Goal: Task Accomplishment & Management: Complete application form

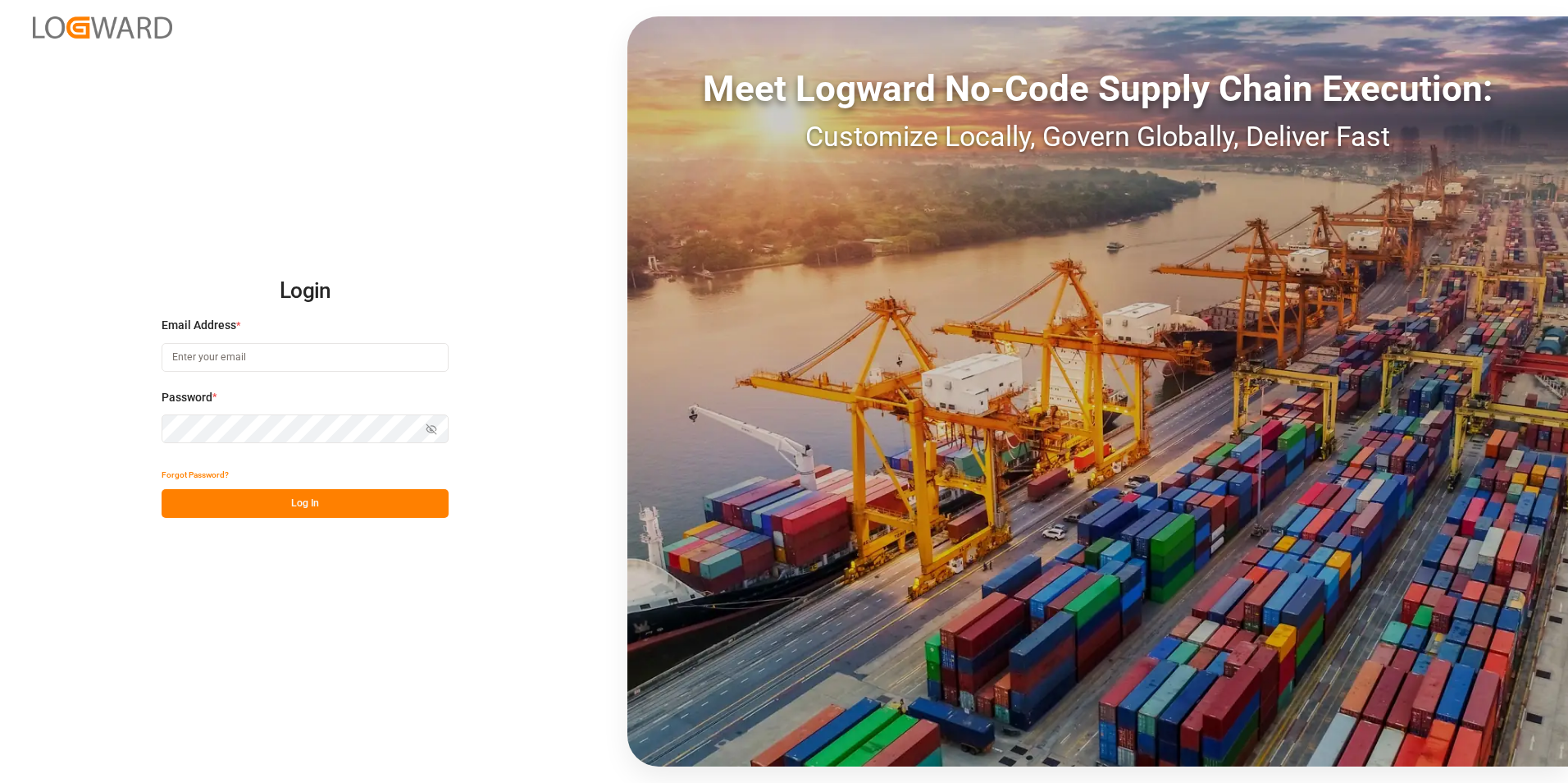
type input "george.vigo@jamindustries.com"
click at [315, 511] on button "Log In" at bounding box center [305, 503] width 287 height 29
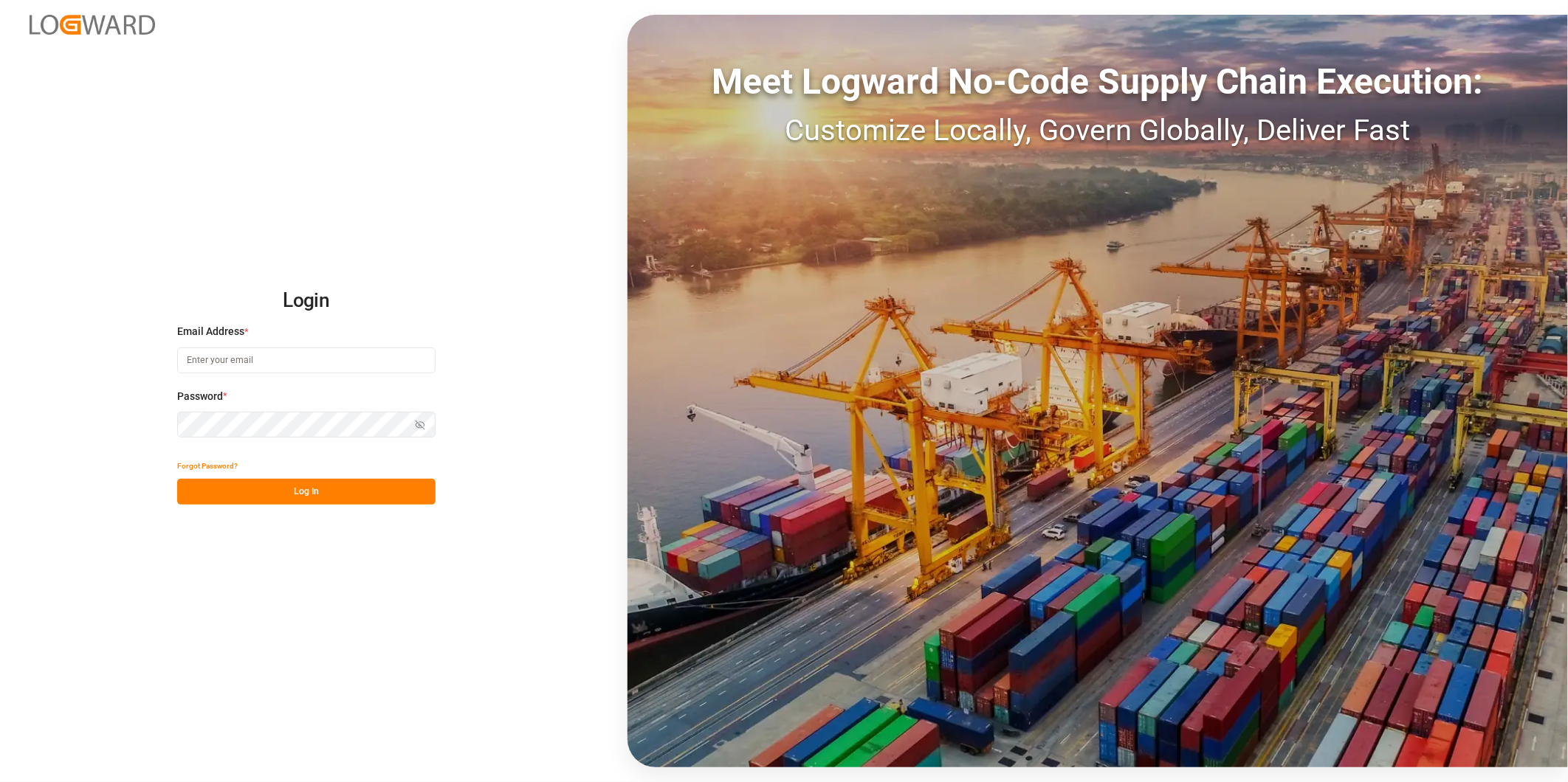
type input "[PERSON_NAME][EMAIL_ADDRESS][DOMAIN_NAME]"
click at [350, 492] on button "Log In" at bounding box center [306, 492] width 258 height 26
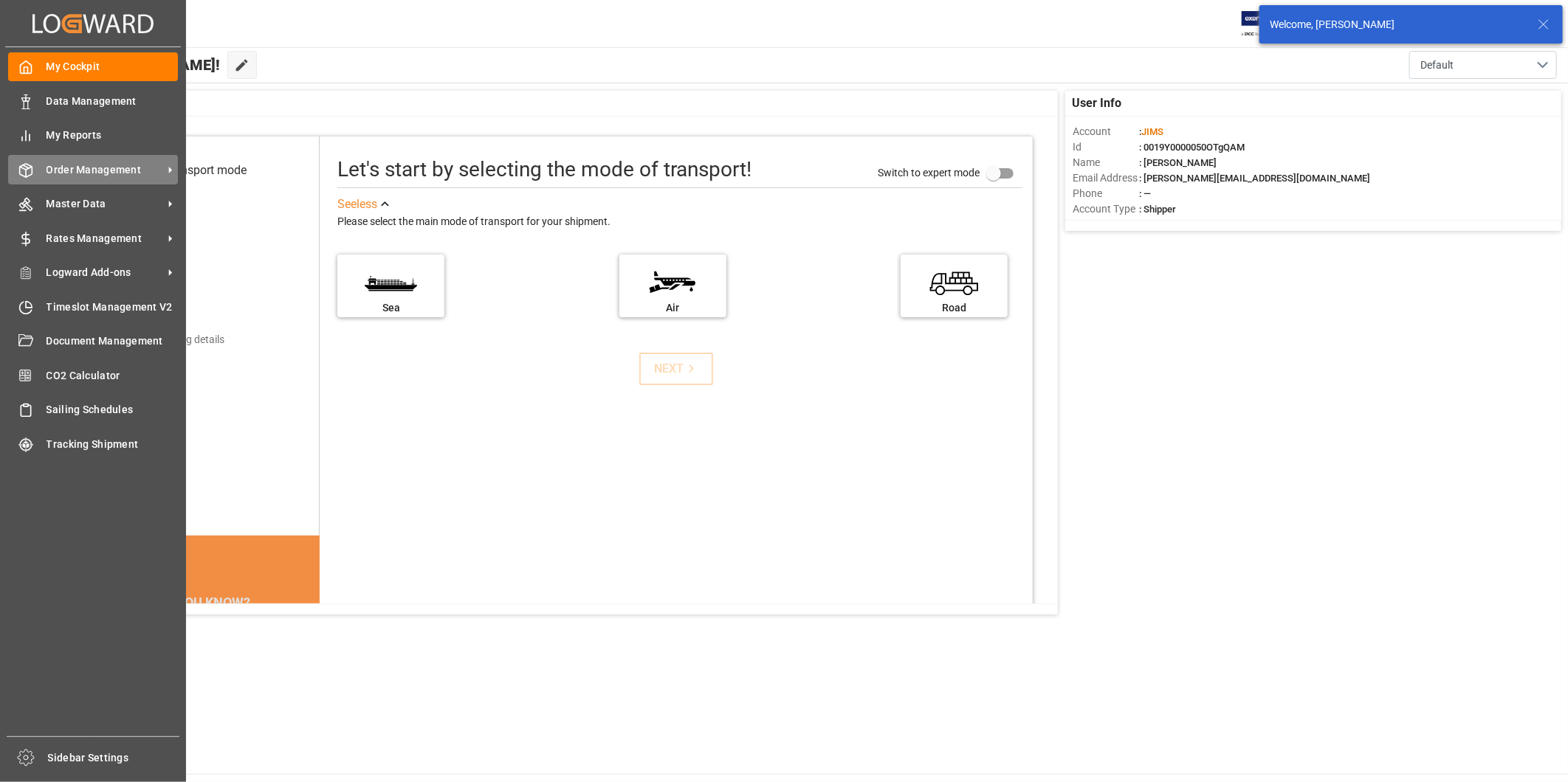
click at [92, 174] on span "Order Management" at bounding box center [105, 169] width 116 height 15
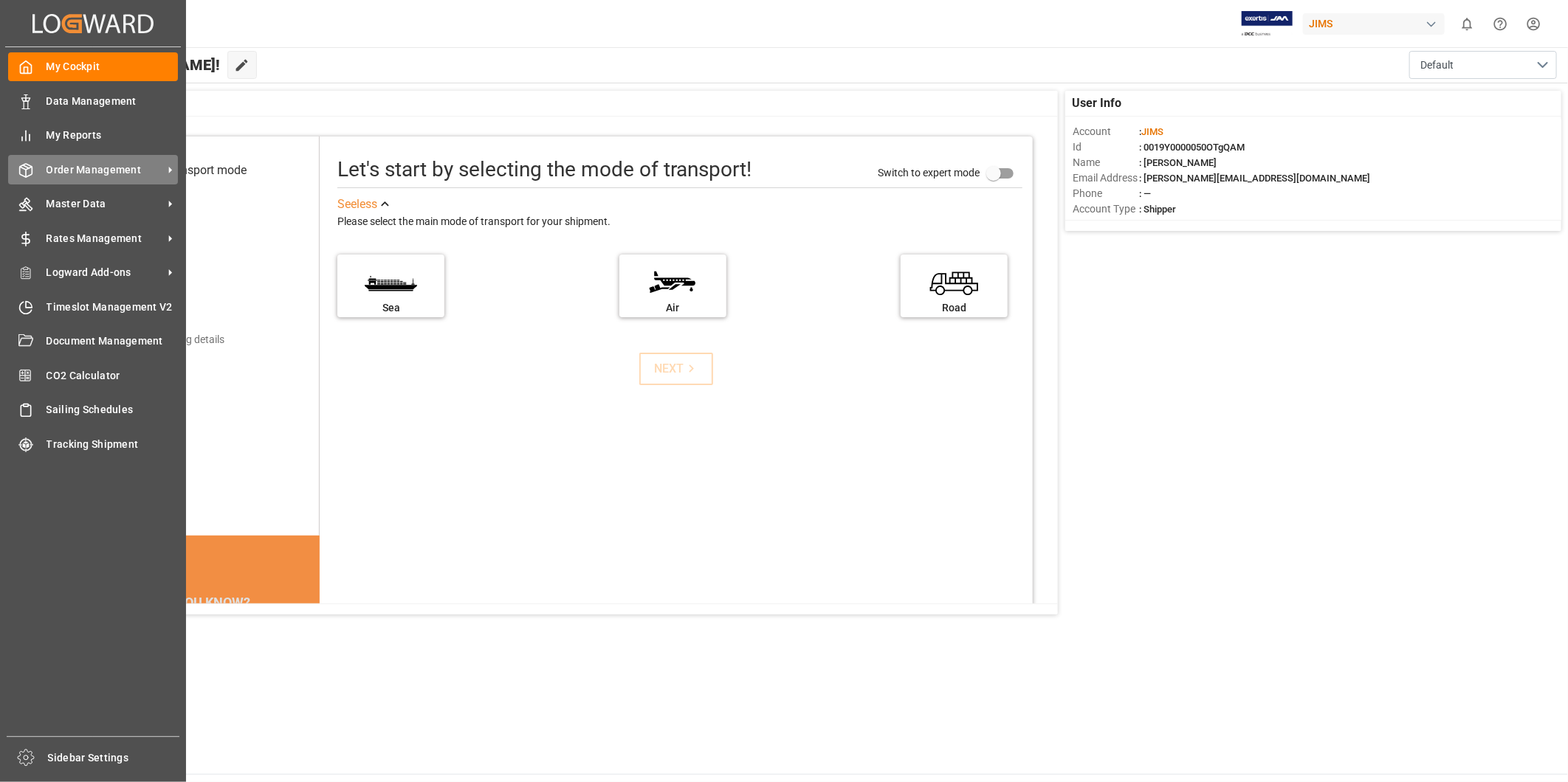
click at [112, 168] on span "Order Management" at bounding box center [105, 169] width 116 height 15
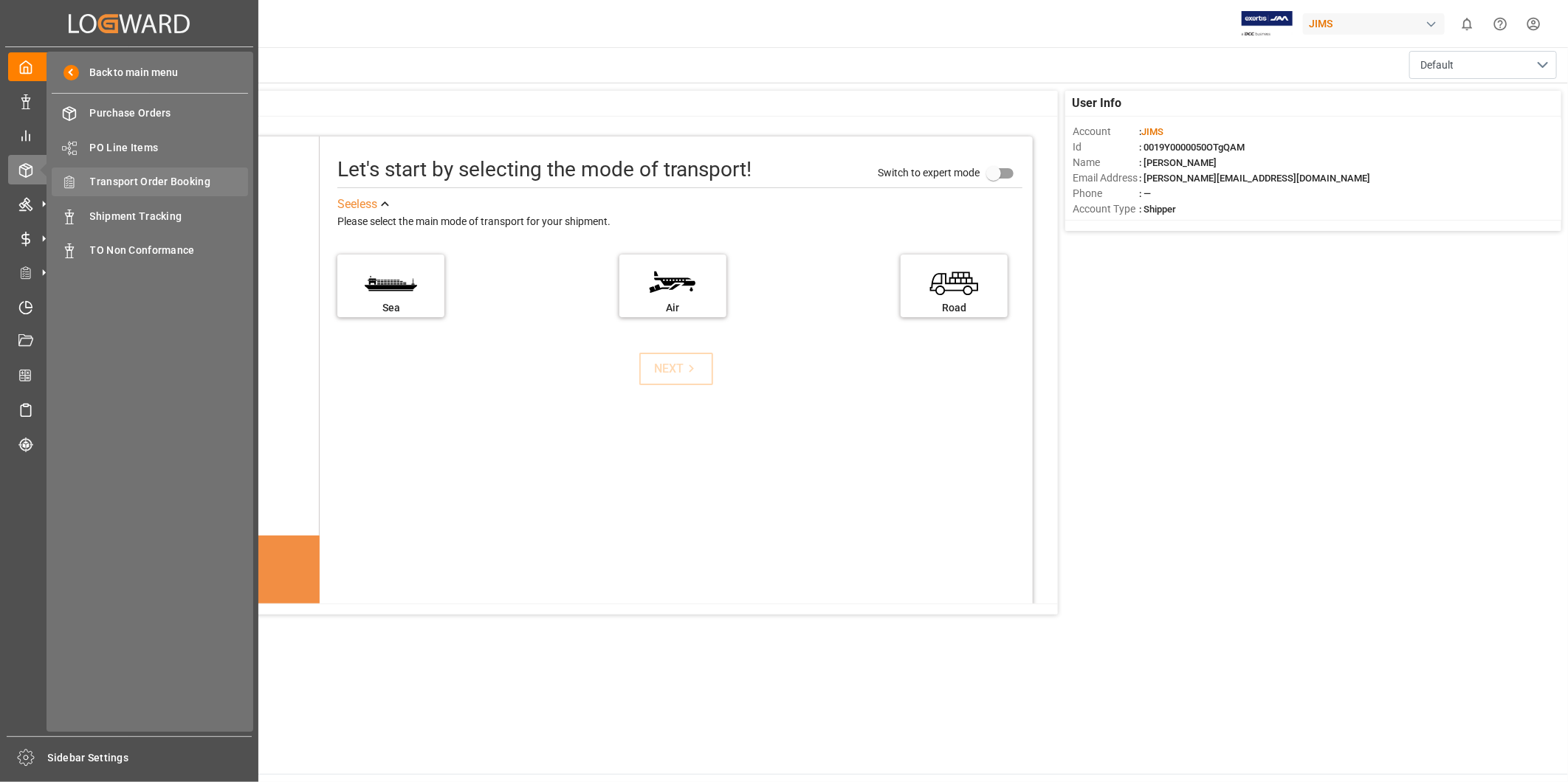
click at [151, 178] on span "Transport Order Booking" at bounding box center [168, 181] width 159 height 15
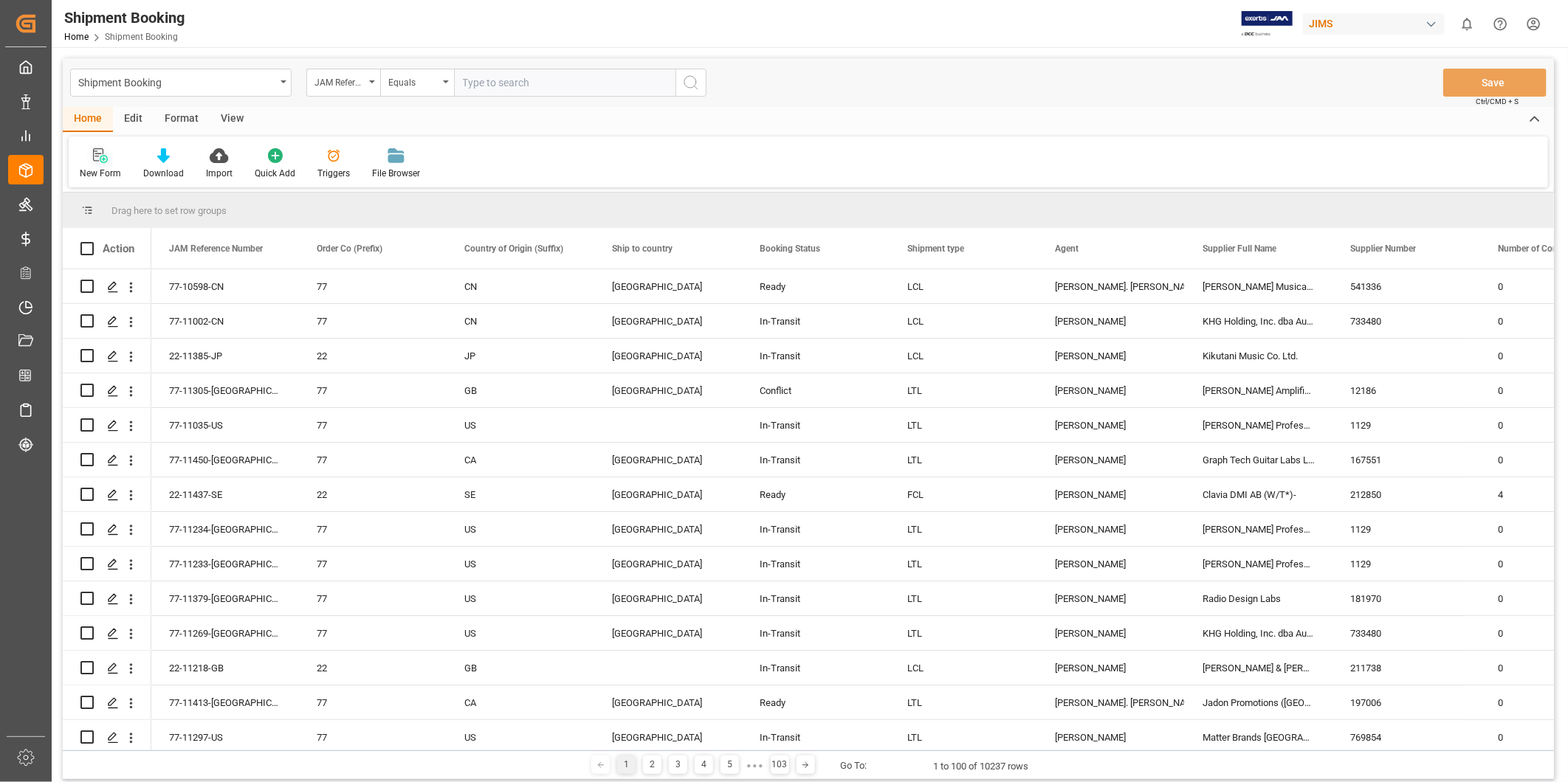
click at [106, 168] on div "New Form" at bounding box center [100, 173] width 41 height 13
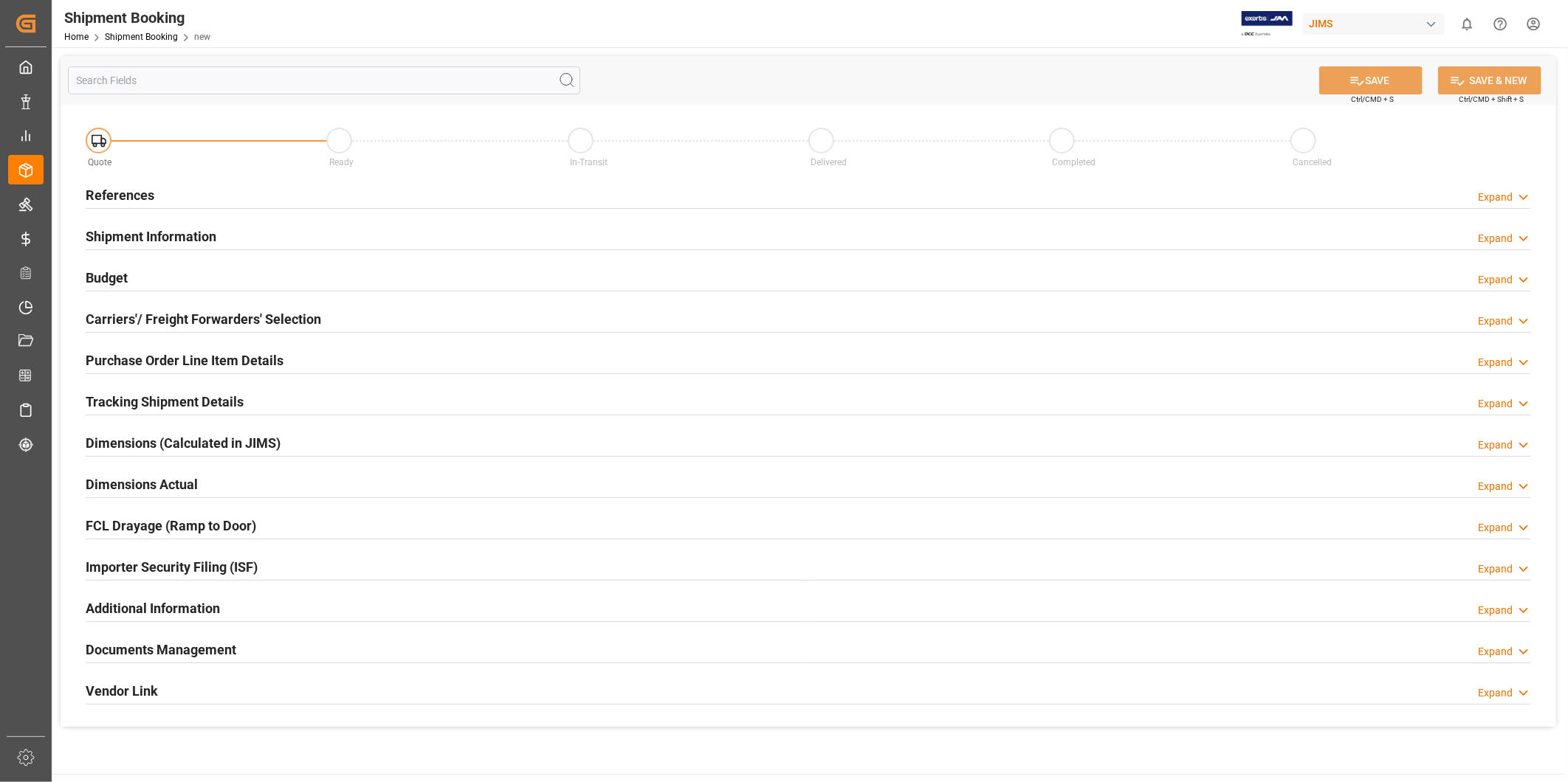
click at [1518, 203] on icon at bounding box center [1523, 197] width 14 height 15
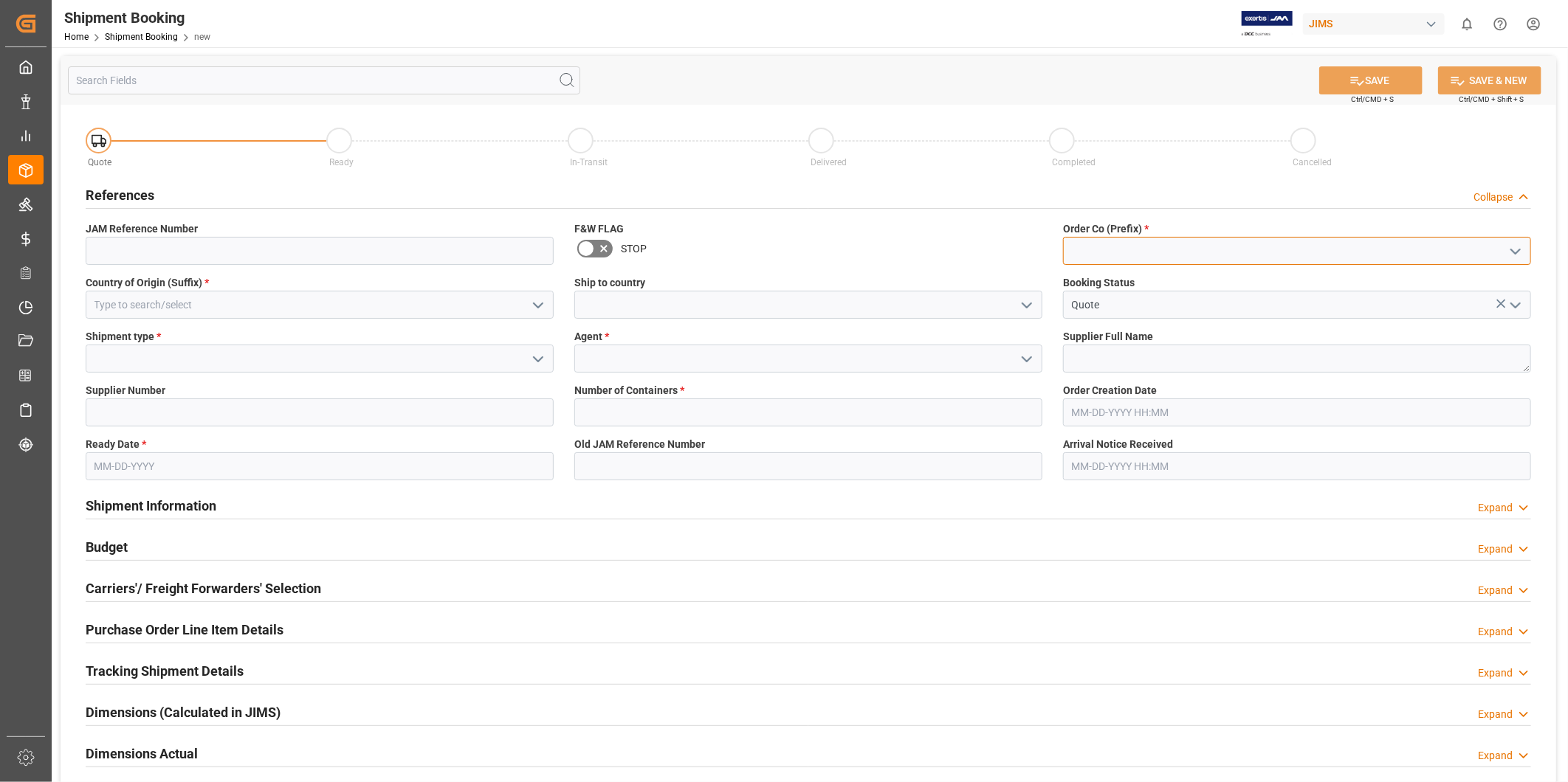
click at [1526, 251] on input at bounding box center [1297, 250] width 468 height 28
click at [1526, 252] on input at bounding box center [1297, 250] width 468 height 28
click at [1522, 249] on icon "open menu" at bounding box center [1515, 252] width 18 height 18
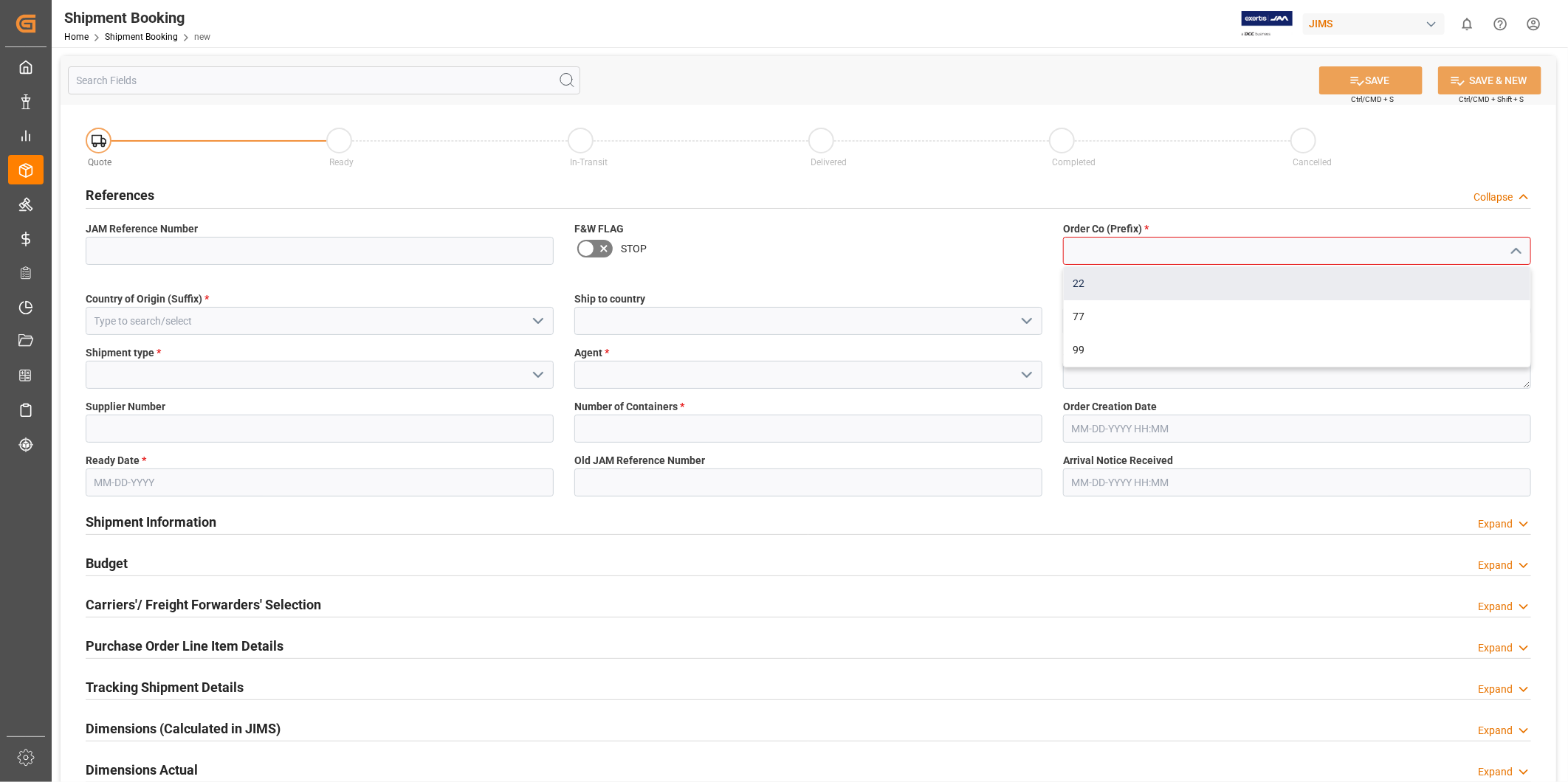
drag, startPoint x: 1477, startPoint y: 278, endPoint x: 1443, endPoint y: 288, distance: 35.4
click at [1476, 279] on div "22" at bounding box center [1297, 283] width 467 height 33
type input "22"
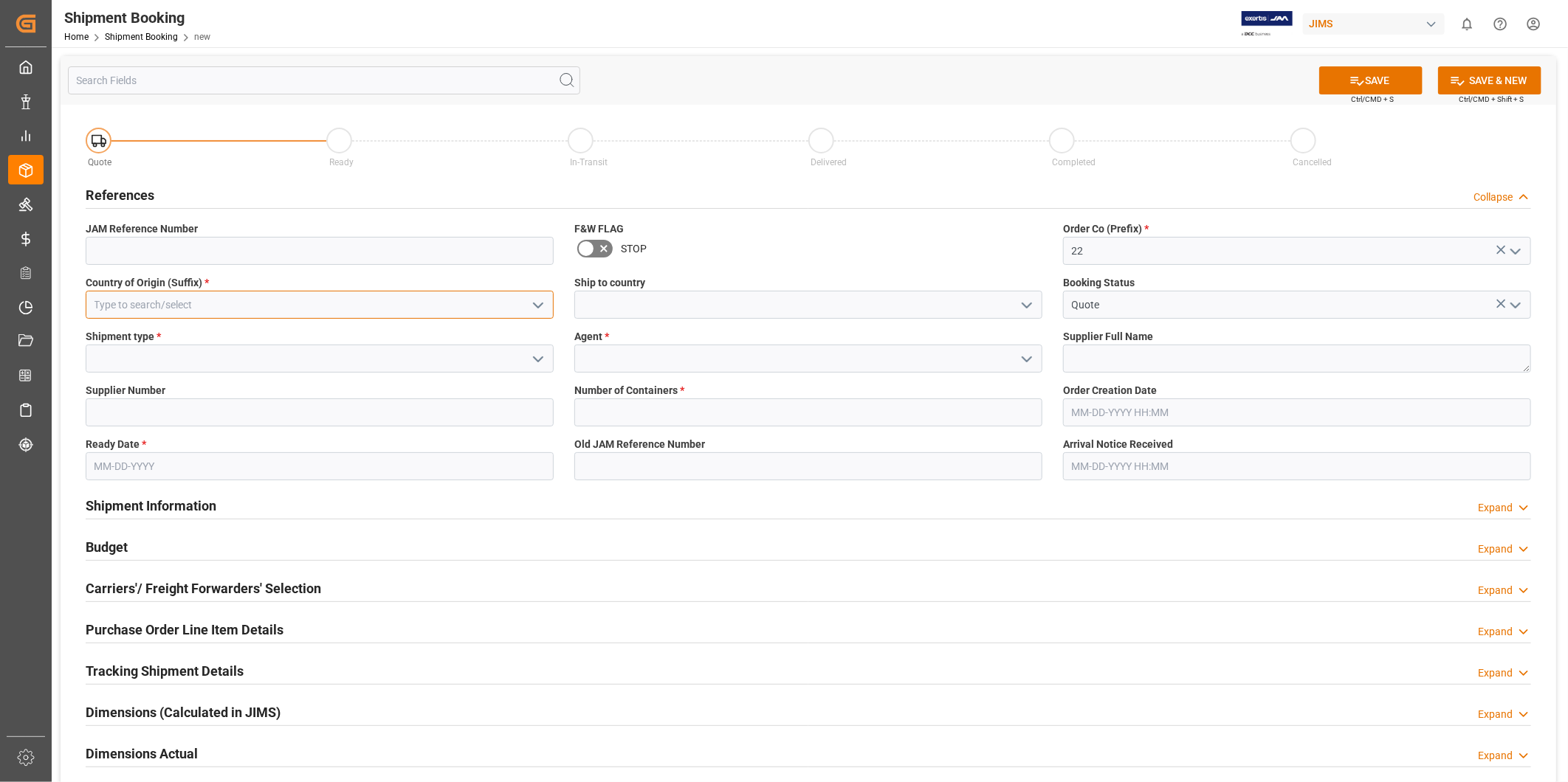
click at [392, 315] on input at bounding box center [320, 305] width 468 height 28
type input "US"
click at [1029, 306] on icon "open menu" at bounding box center [1027, 305] width 18 height 18
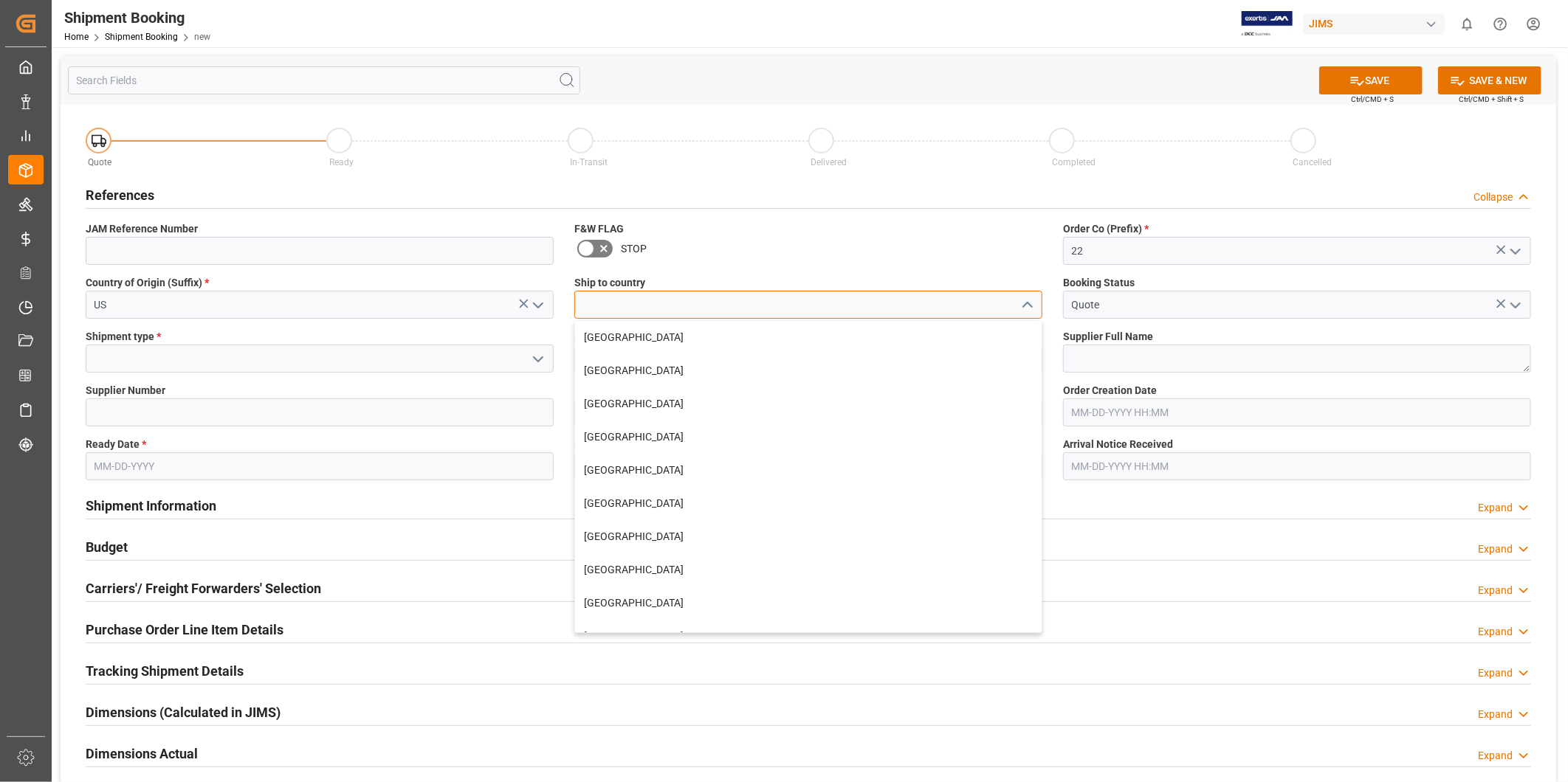
click at [940, 306] on input at bounding box center [808, 305] width 468 height 28
click at [814, 441] on div "[GEOGRAPHIC_DATA]" at bounding box center [808, 437] width 467 height 33
type input "[GEOGRAPHIC_DATA]"
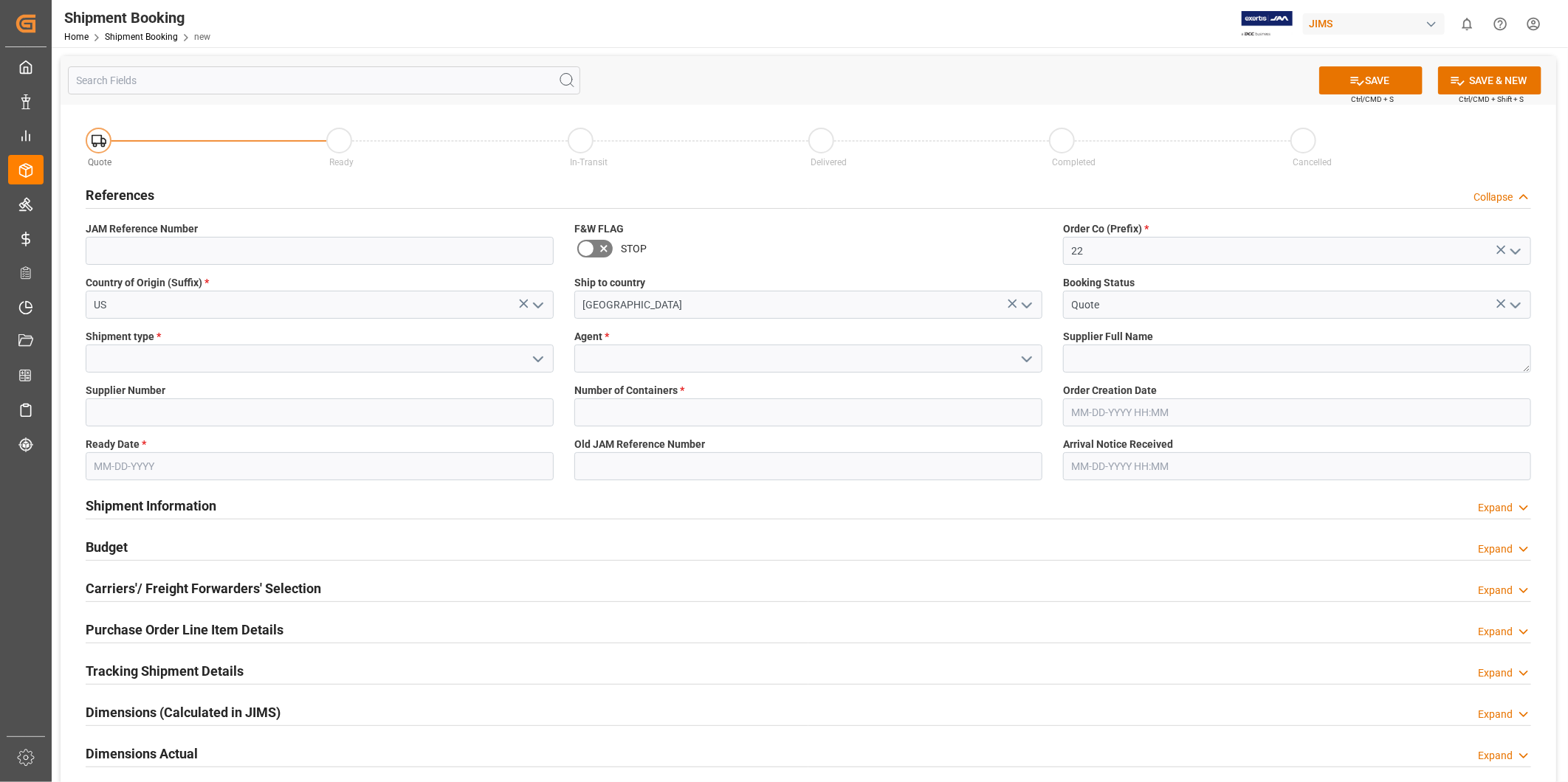
click at [542, 363] on icon "open menu" at bounding box center [538, 359] width 18 height 18
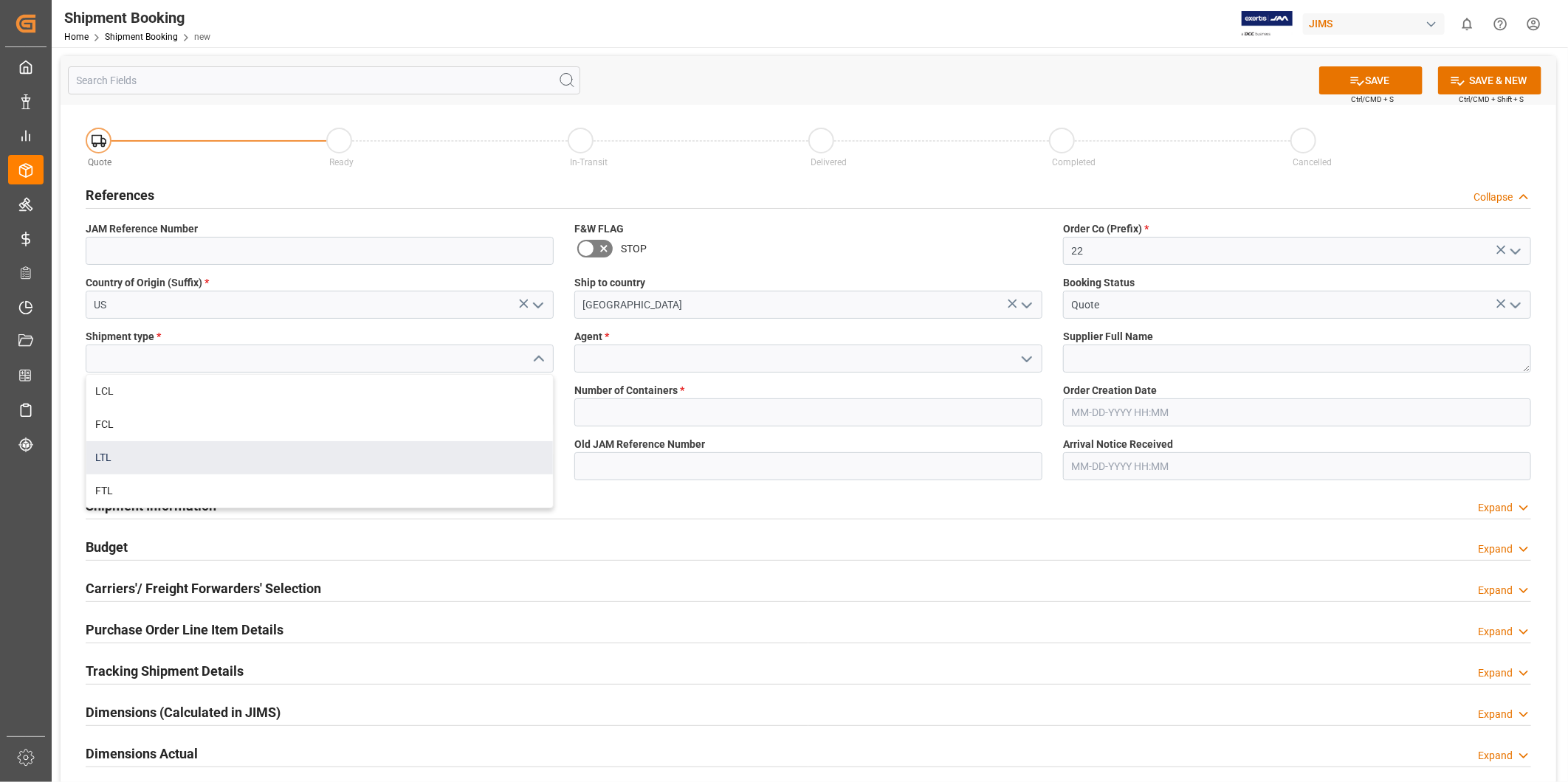
click at [467, 456] on div "LTL" at bounding box center [319, 458] width 467 height 33
type input "LTL"
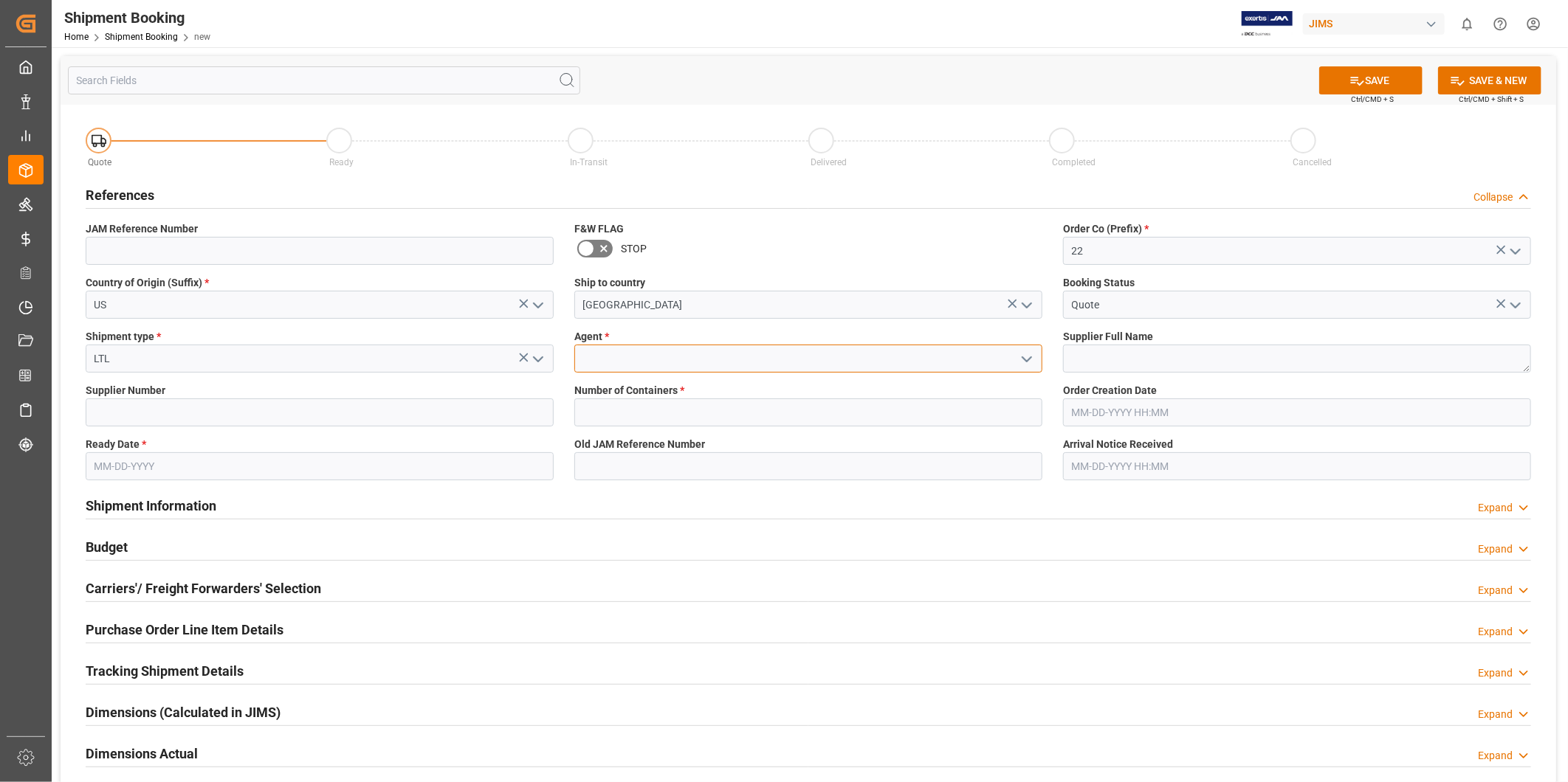
click at [790, 364] on input at bounding box center [808, 358] width 468 height 28
type input "[PERSON_NAME]"
click at [1119, 362] on textarea at bounding box center [1297, 358] width 468 height 28
click at [266, 417] on input at bounding box center [320, 412] width 468 height 28
paste input "518"
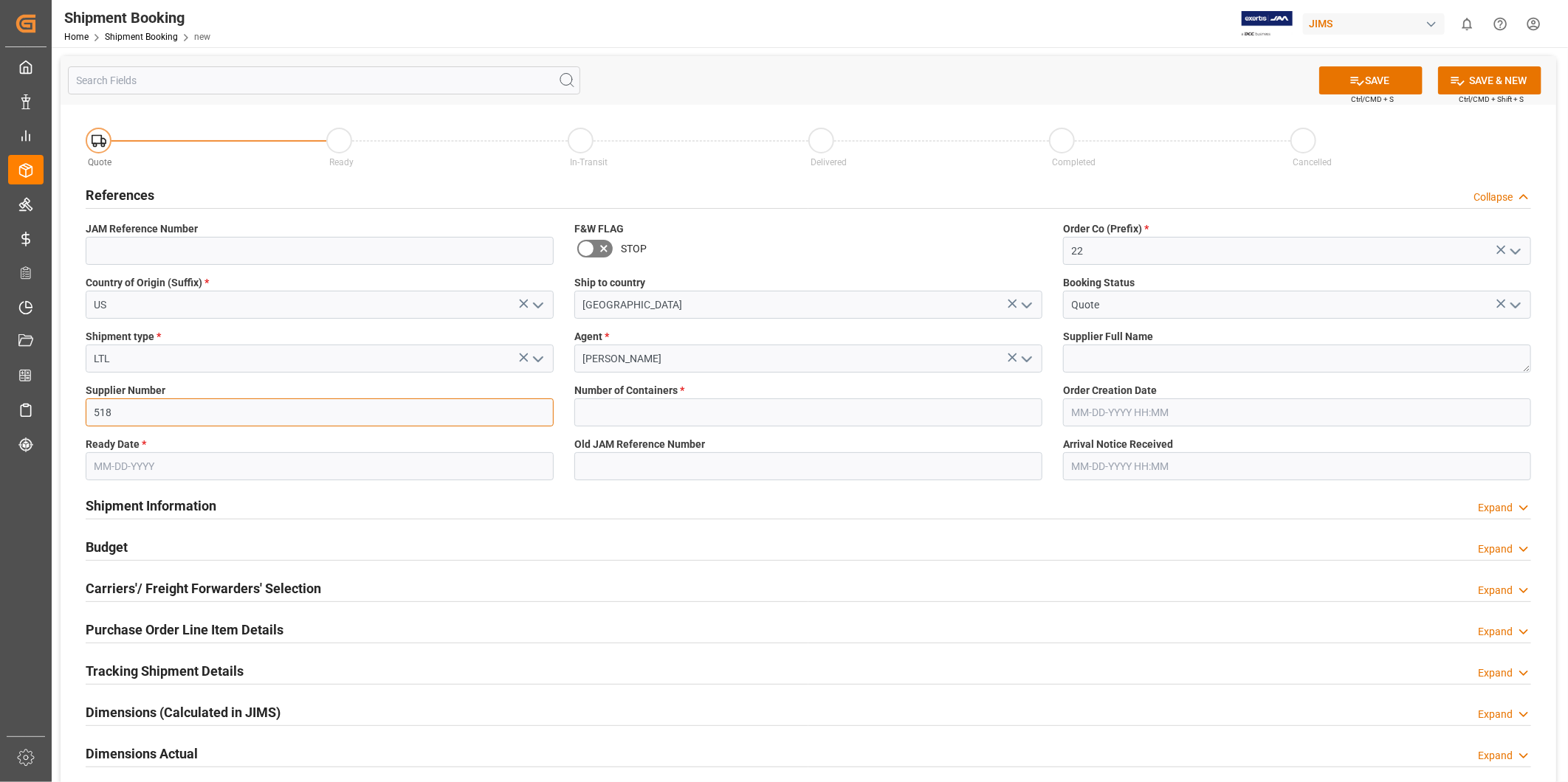
type input "518"
click at [620, 416] on input "text" at bounding box center [808, 412] width 468 height 28
type input "0"
click at [1137, 358] on textarea at bounding box center [1297, 358] width 468 height 28
paste textarea "American Music and Sound, LLC"
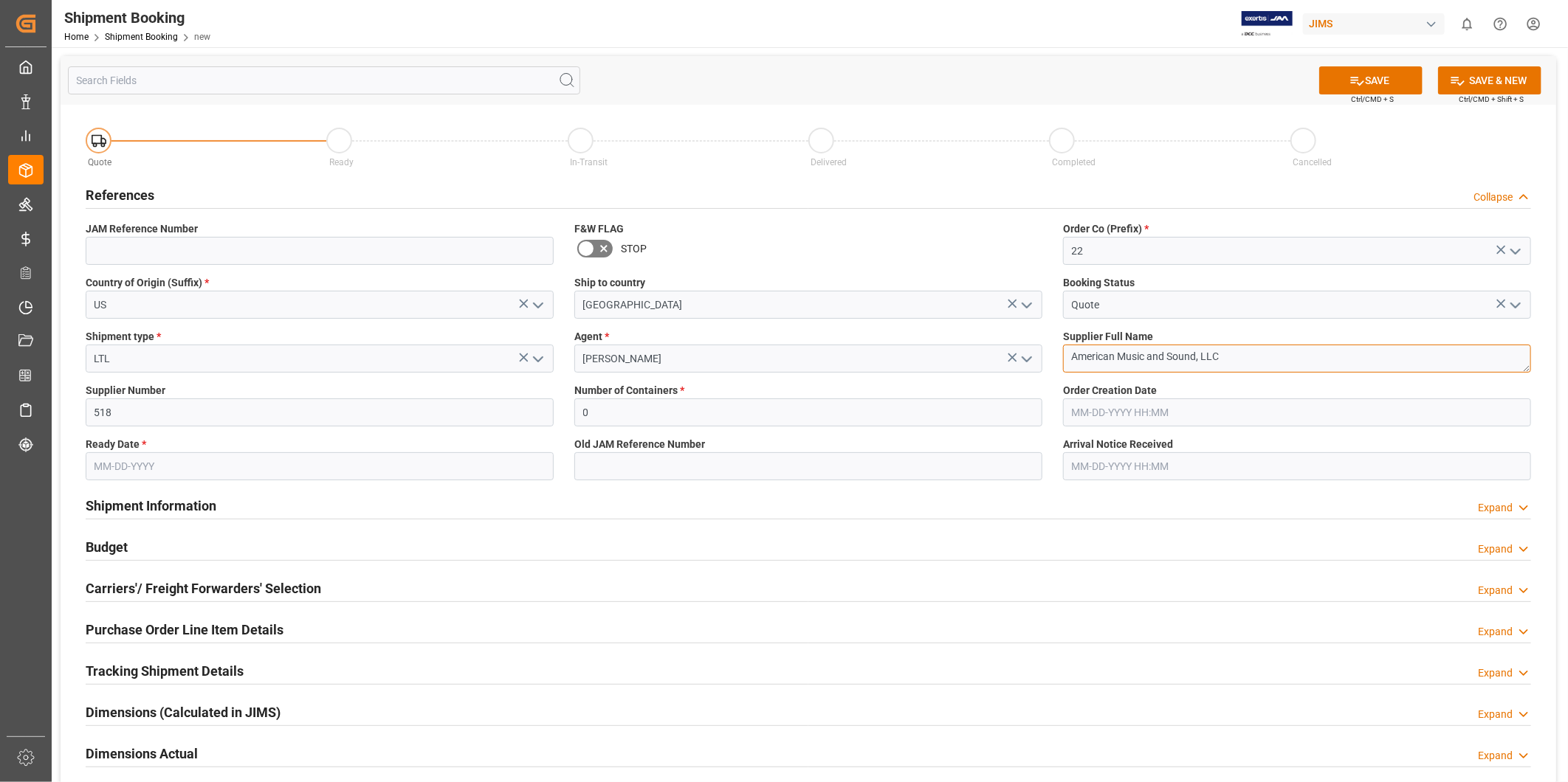
type textarea "American Music and Sound, LLC"
click at [194, 459] on input "text" at bounding box center [320, 466] width 468 height 28
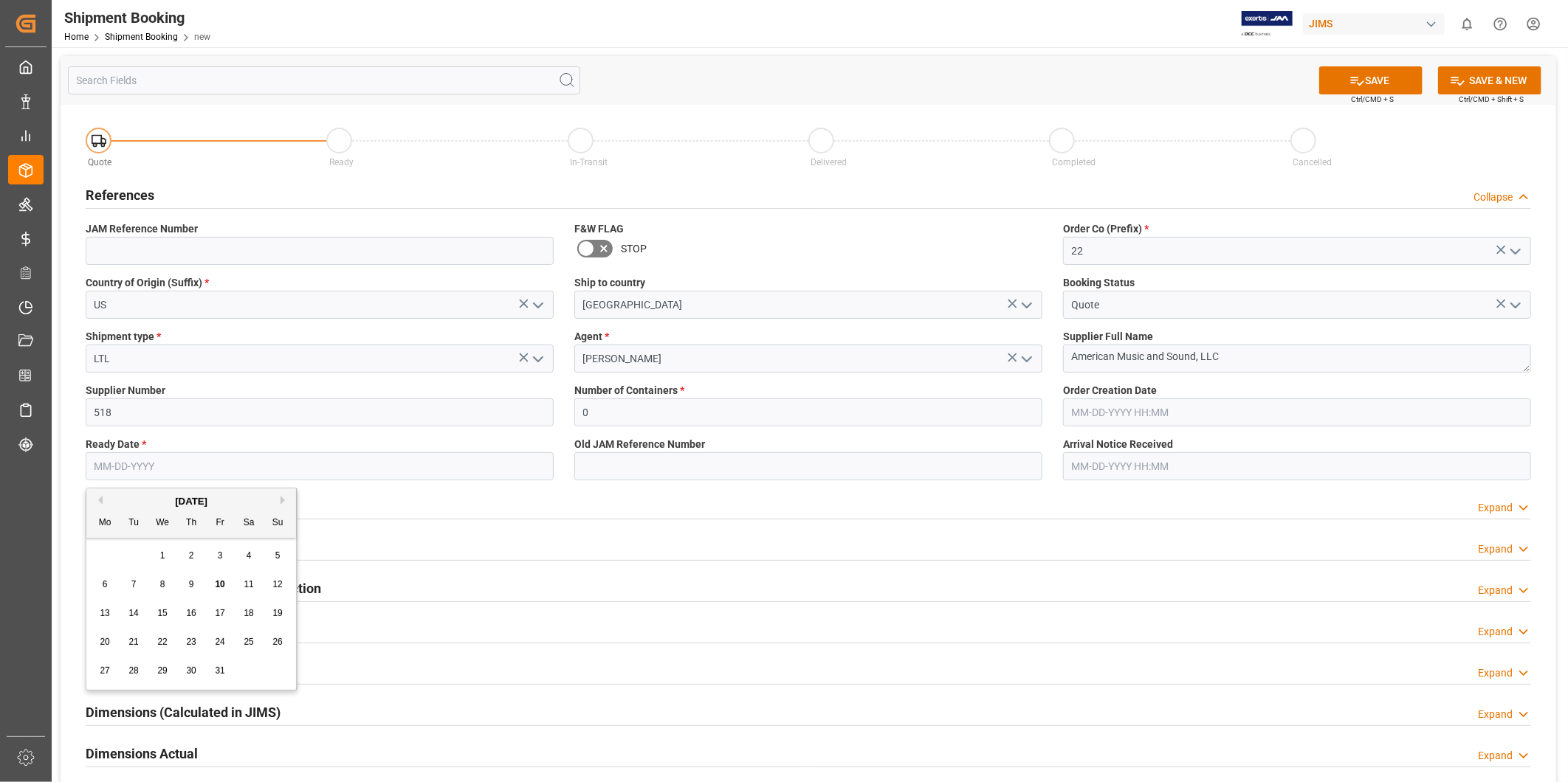
click at [123, 643] on div "20 21 22 23 24 25 26" at bounding box center [191, 642] width 202 height 29
click at [126, 642] on div "21" at bounding box center [134, 643] width 19 height 18
type input "[DATE]"
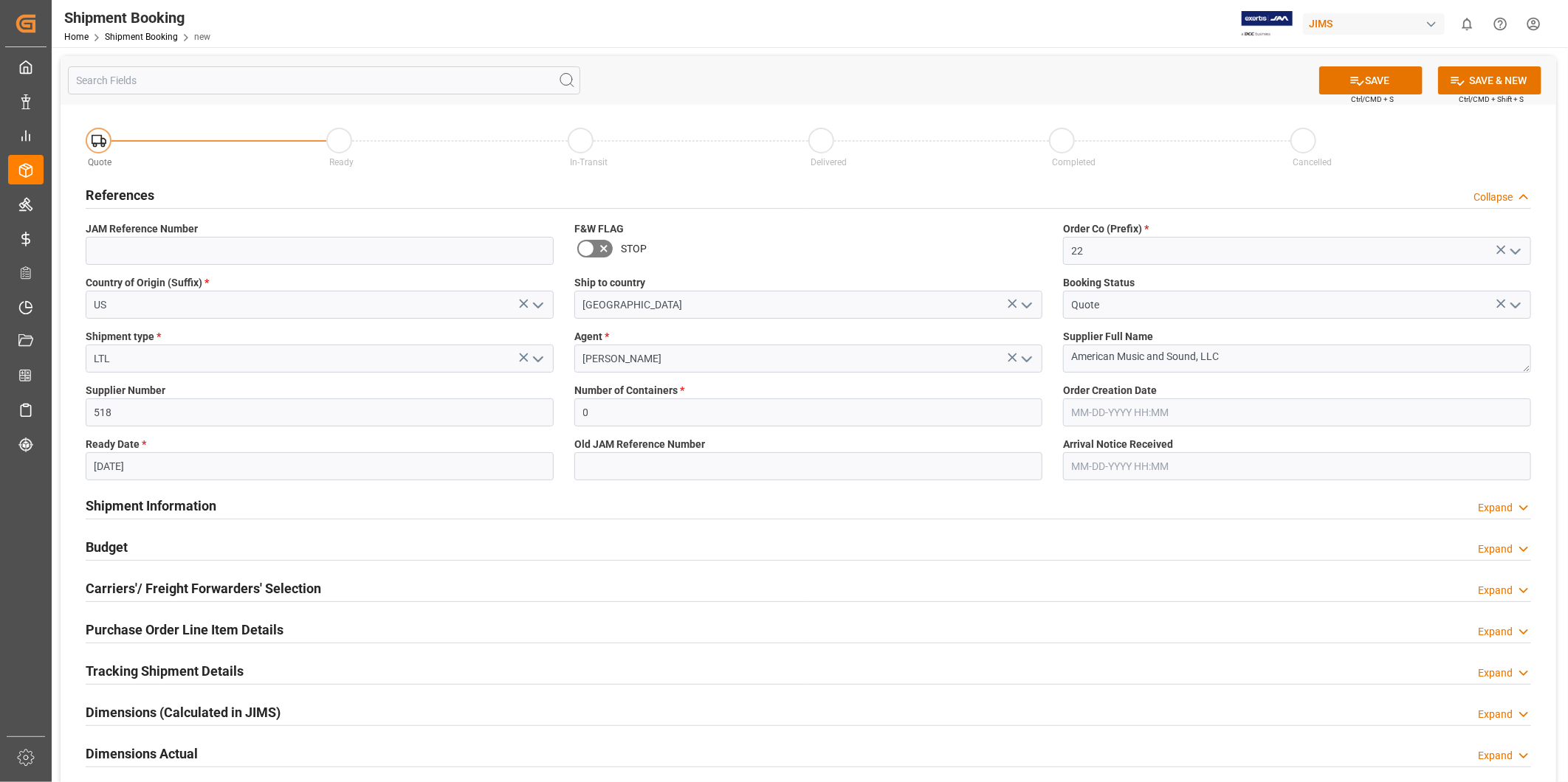
click at [738, 573] on div "Carriers'/ Freight Forwarders' Selection Expand" at bounding box center [808, 587] width 1445 height 28
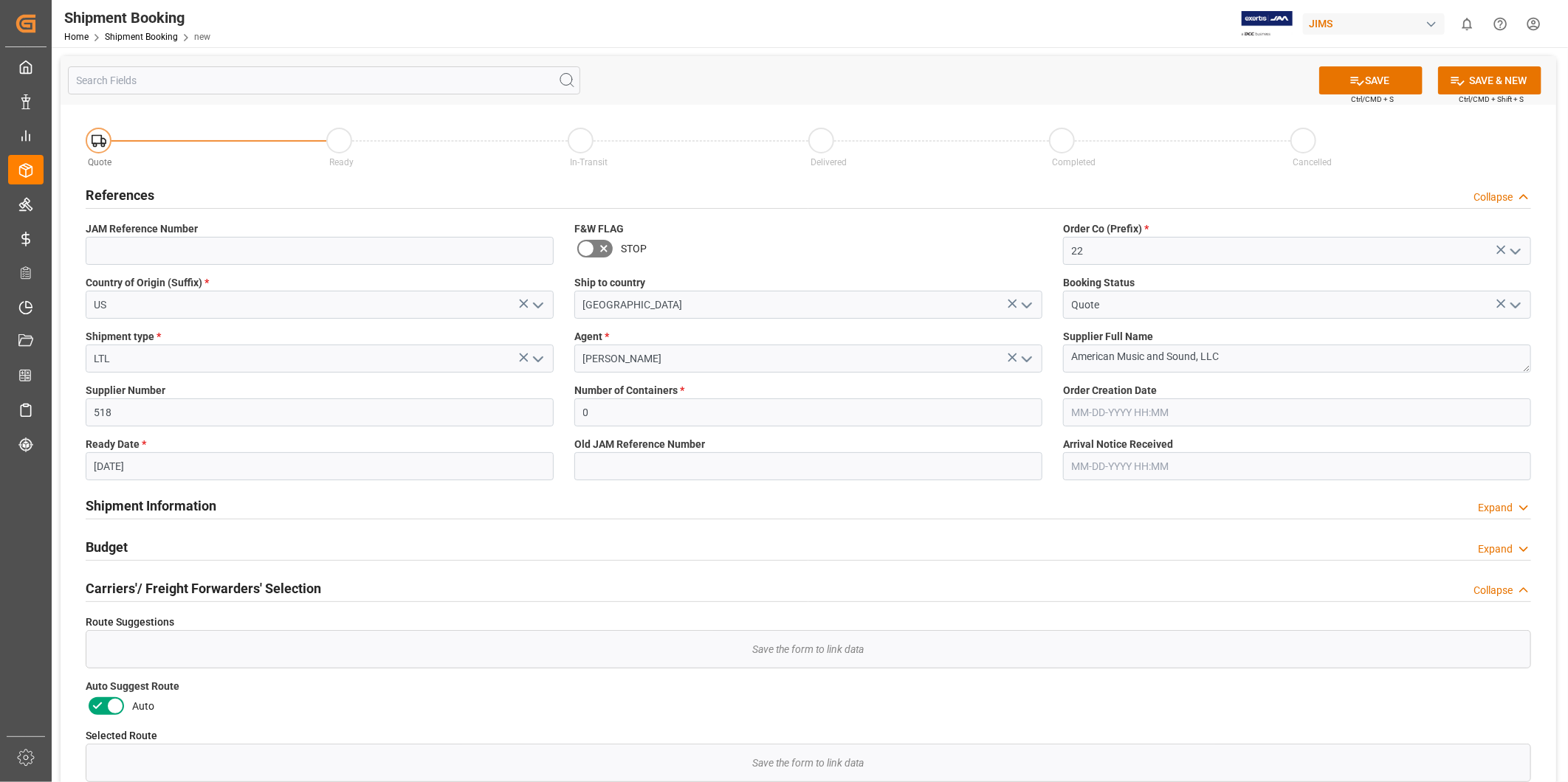
click at [107, 705] on icon at bounding box center [116, 706] width 18 height 18
click at [0, 0] on input "checkbox" at bounding box center [0, 0] width 0 height 0
click at [1371, 79] on button "SAVE" at bounding box center [1370, 80] width 103 height 28
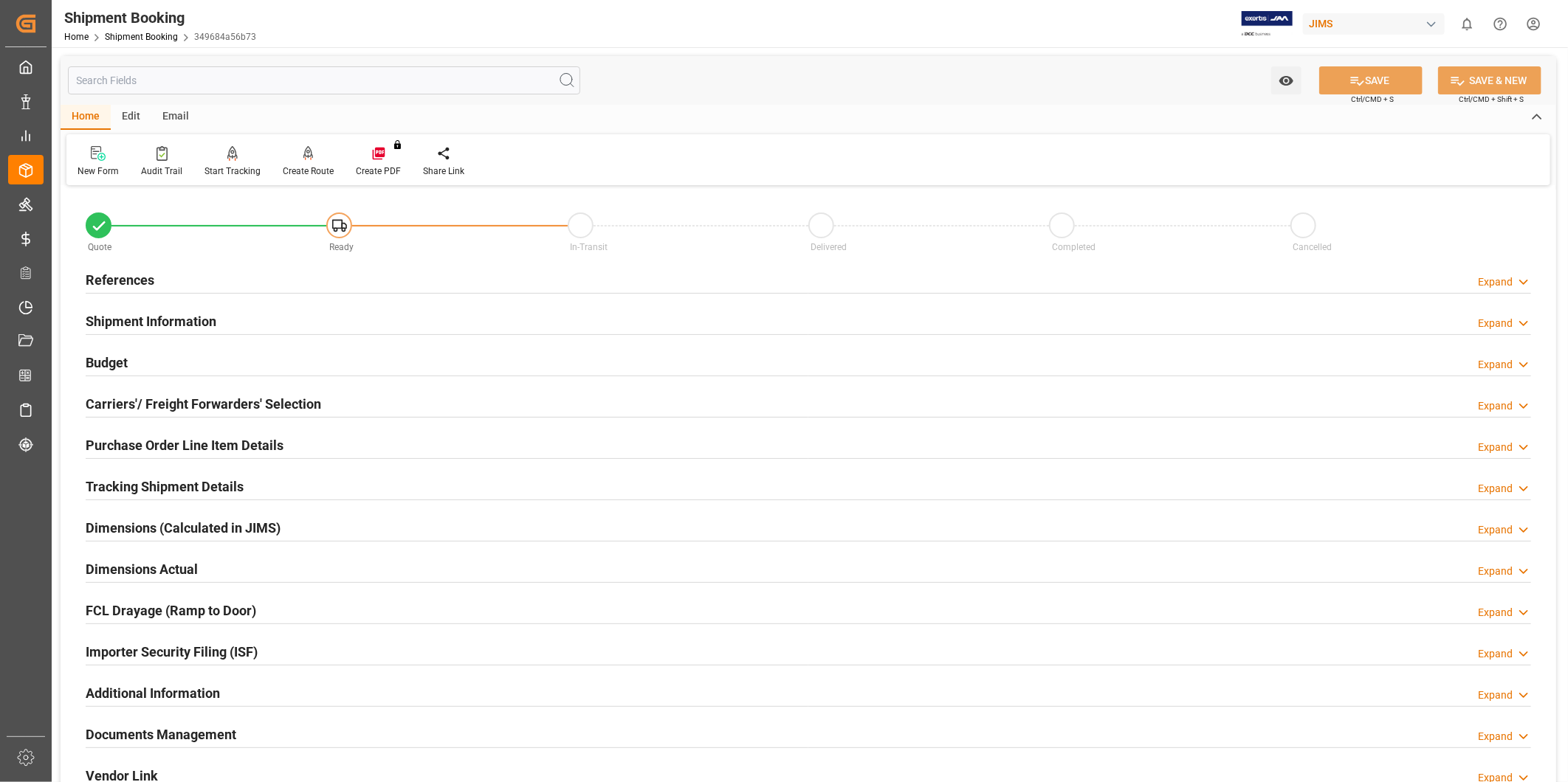
click at [169, 360] on div "Budget Expand" at bounding box center [808, 361] width 1445 height 28
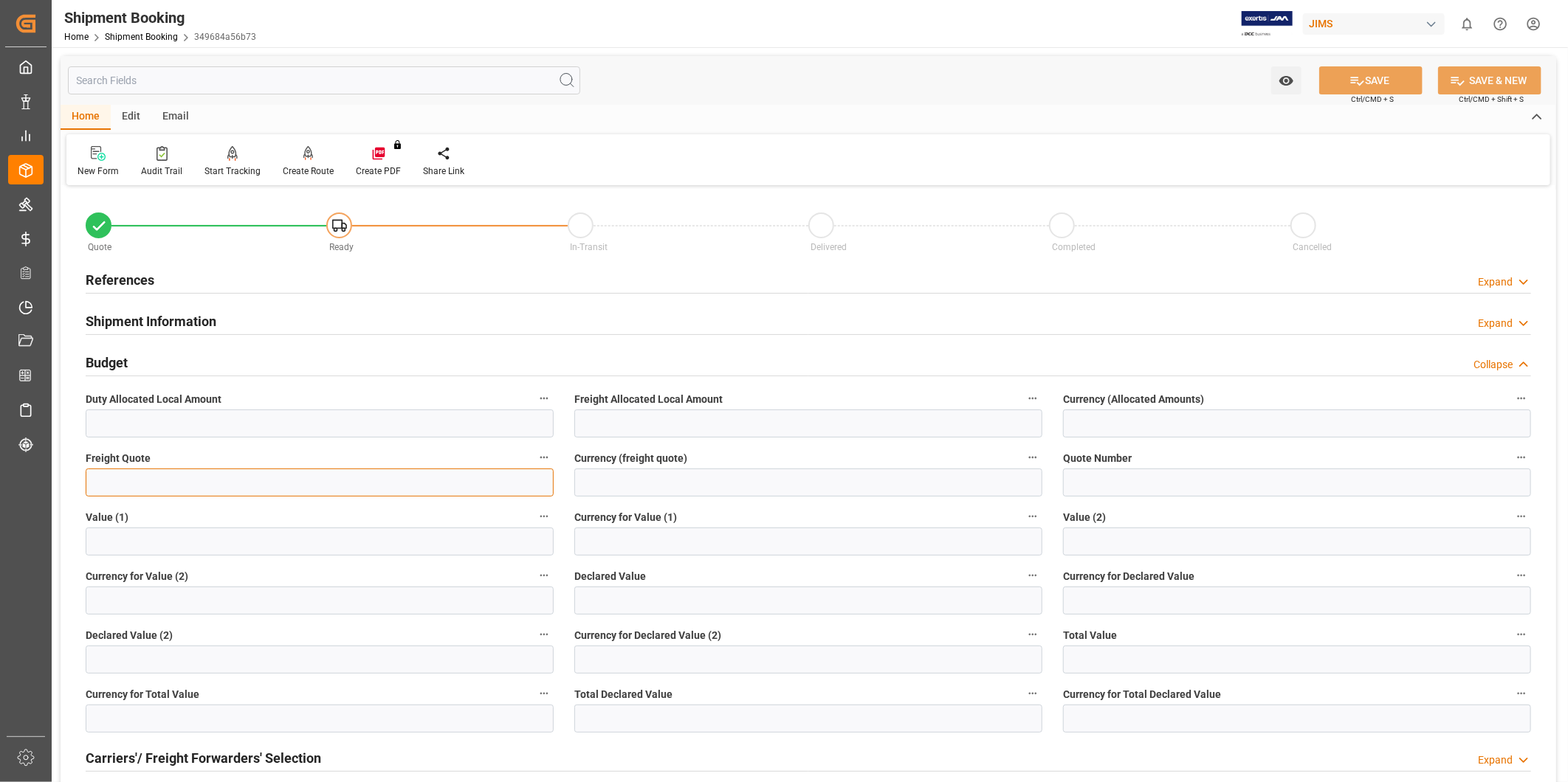
click at [209, 477] on input "text" at bounding box center [320, 482] width 468 height 28
type input "350"
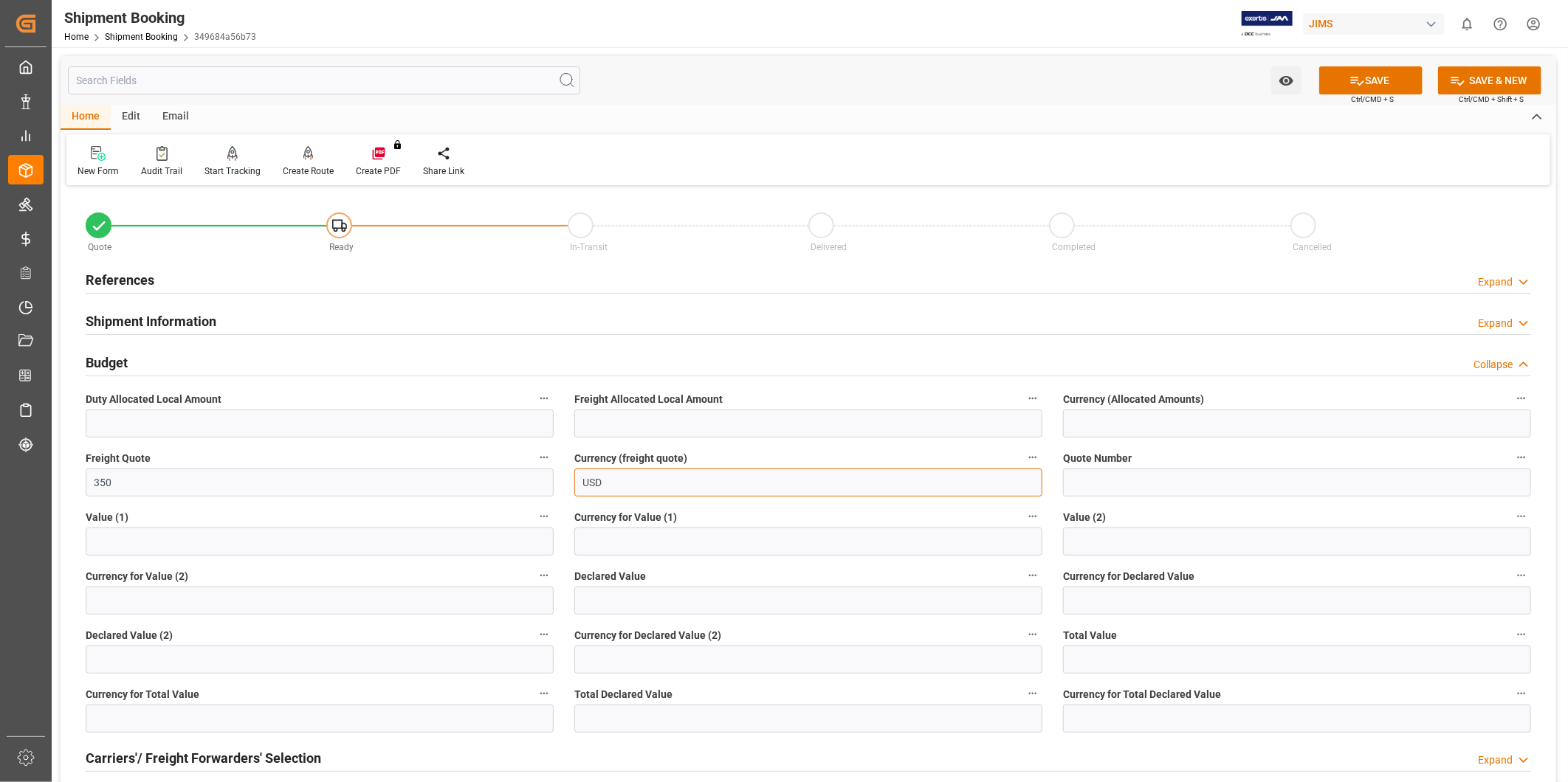
type input "USD"
click at [1384, 64] on div "Watch Option SAVE Ctrl/CMD + S SAVE & NEW Ctrl/CMD + Shift + S" at bounding box center [808, 81] width 1495 height 48
click at [1384, 79] on button "SAVE" at bounding box center [1370, 80] width 103 height 28
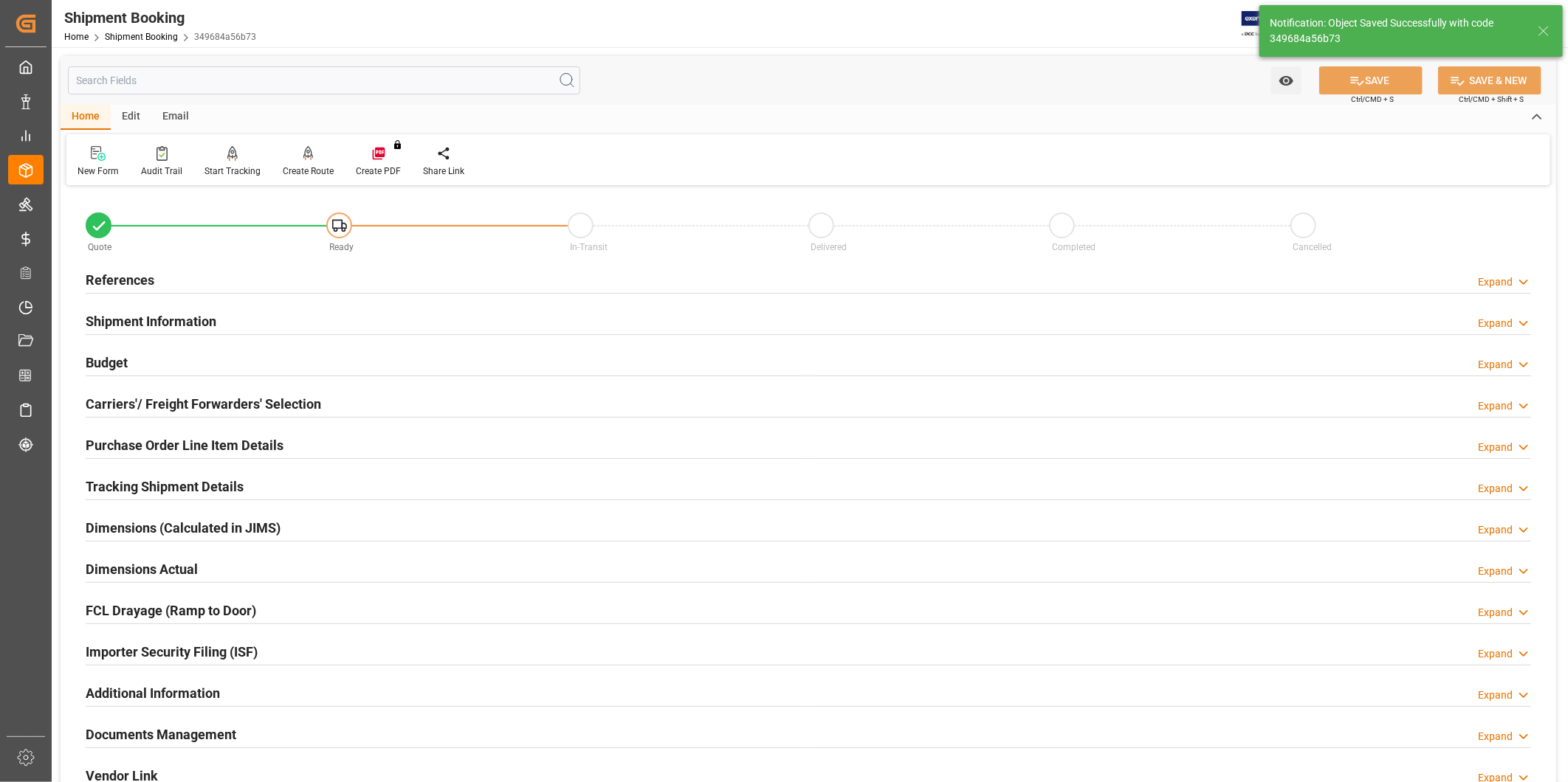
click at [222, 699] on div "Additional Information Expand" at bounding box center [808, 692] width 1445 height 28
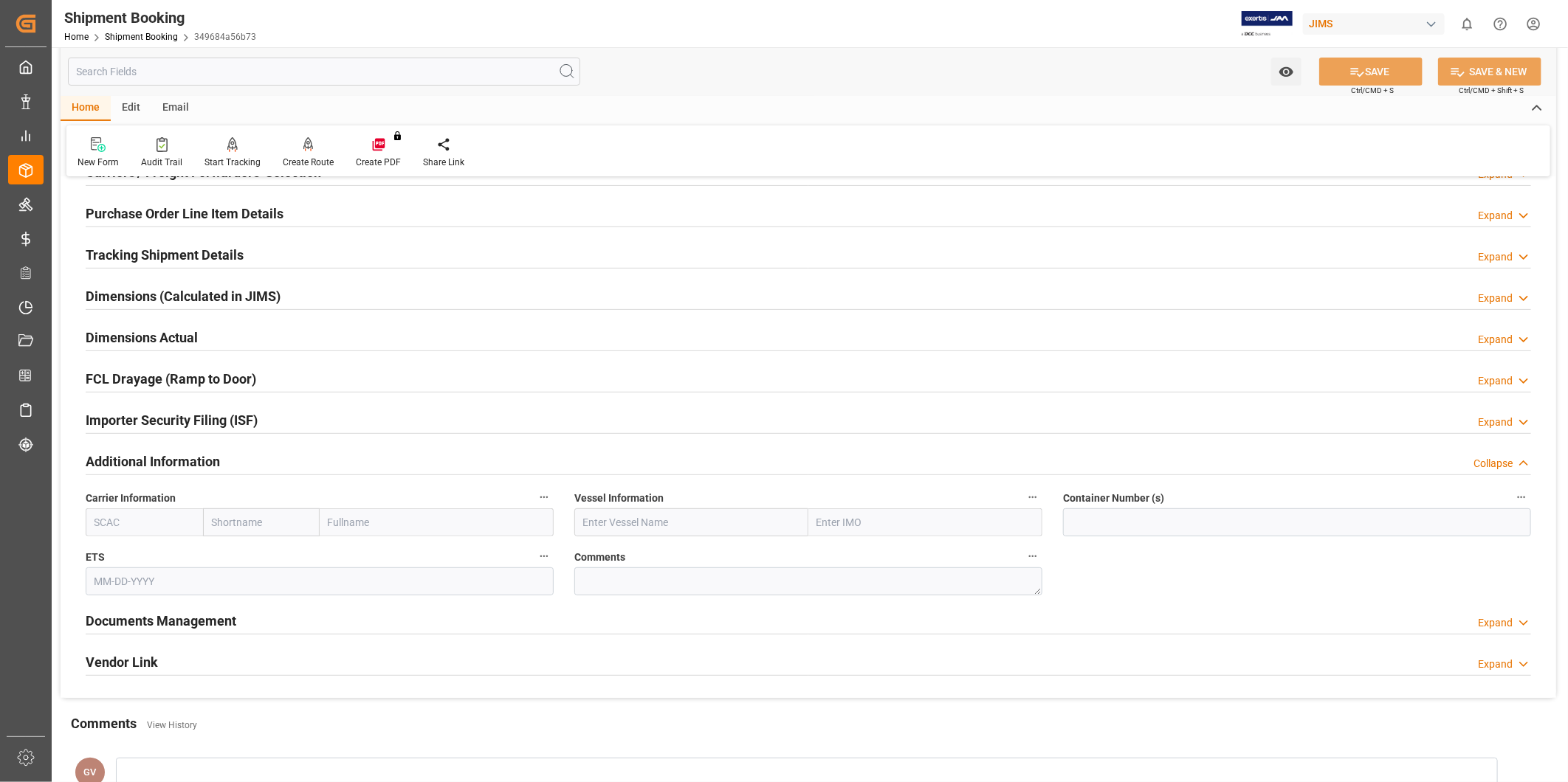
scroll to position [273, 0]
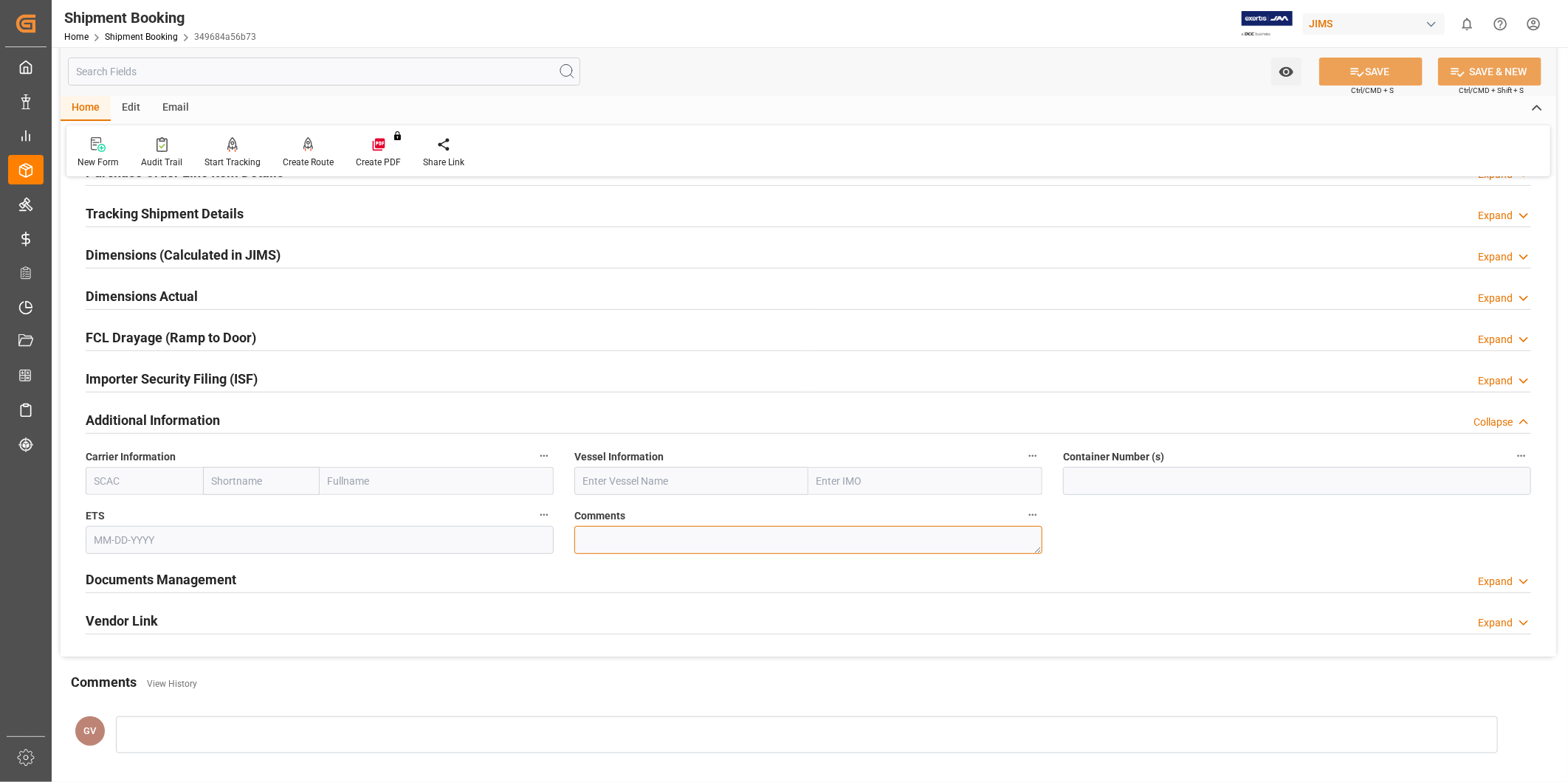
click at [617, 536] on textarea at bounding box center [808, 539] width 468 height 28
paste textarea "RMA718467"
type textarea "RMA718467"
click at [1397, 74] on button "SAVE" at bounding box center [1370, 71] width 103 height 28
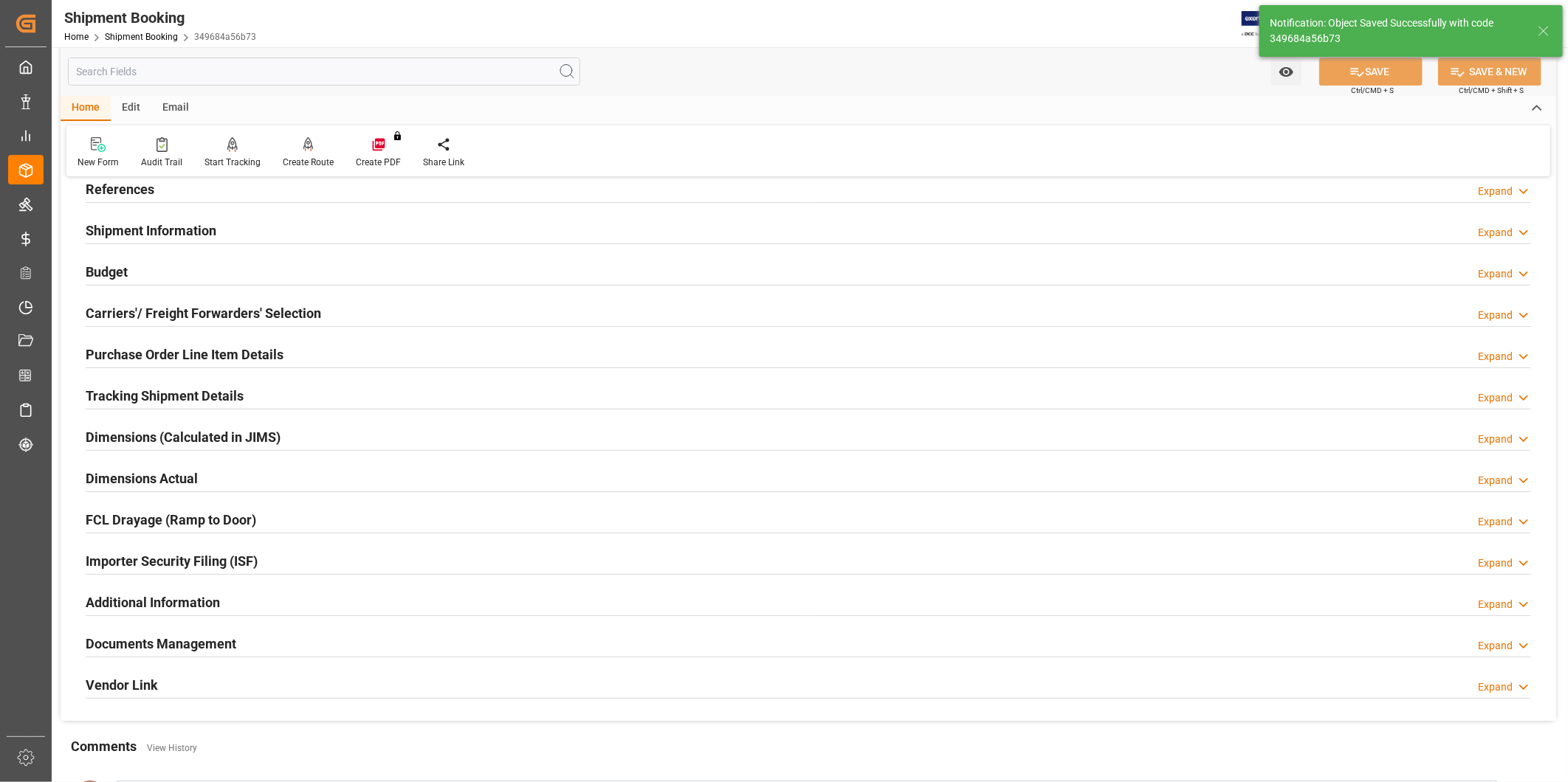
scroll to position [0, 0]
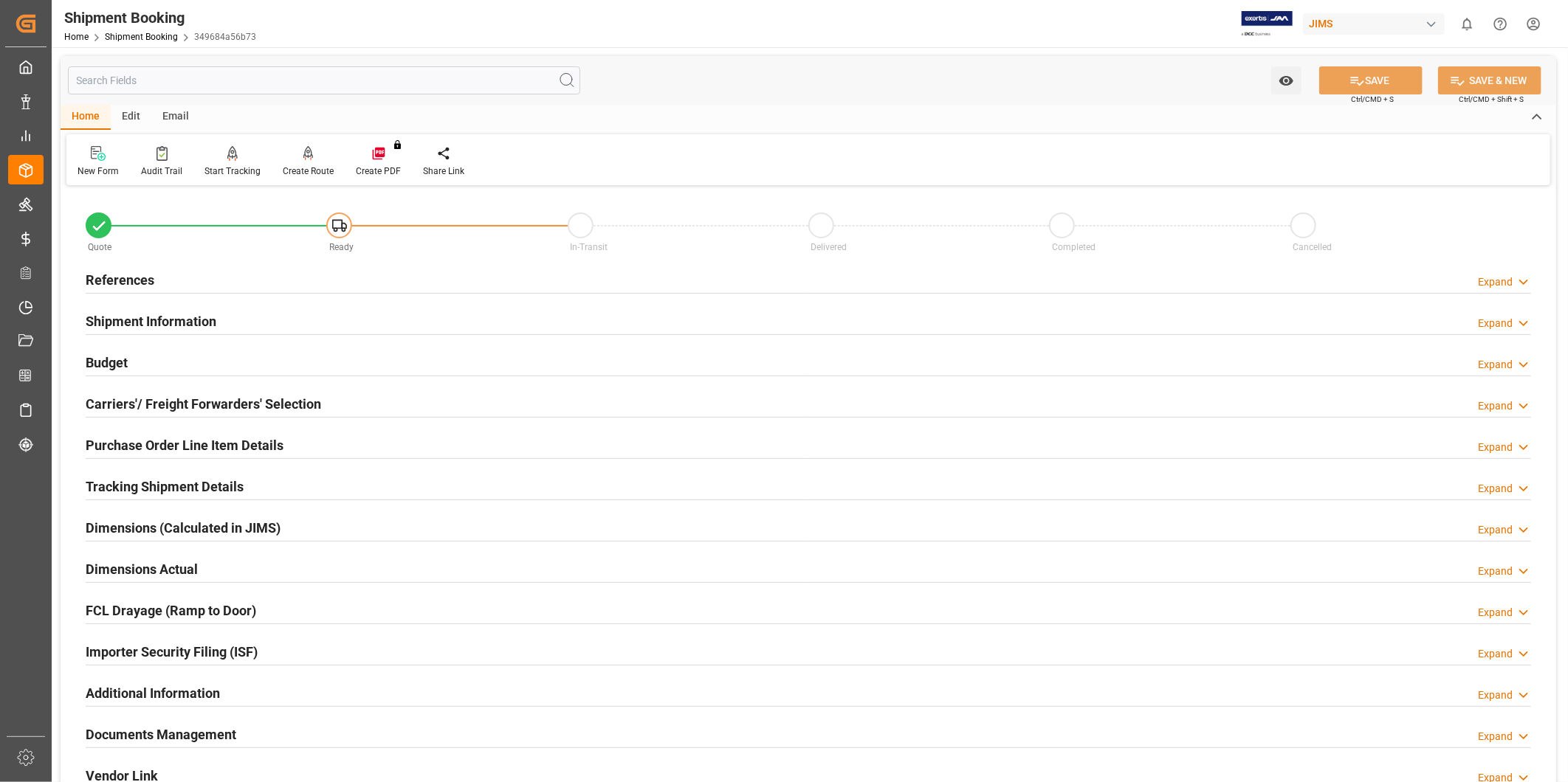
click at [1518, 276] on icon at bounding box center [1523, 281] width 14 height 15
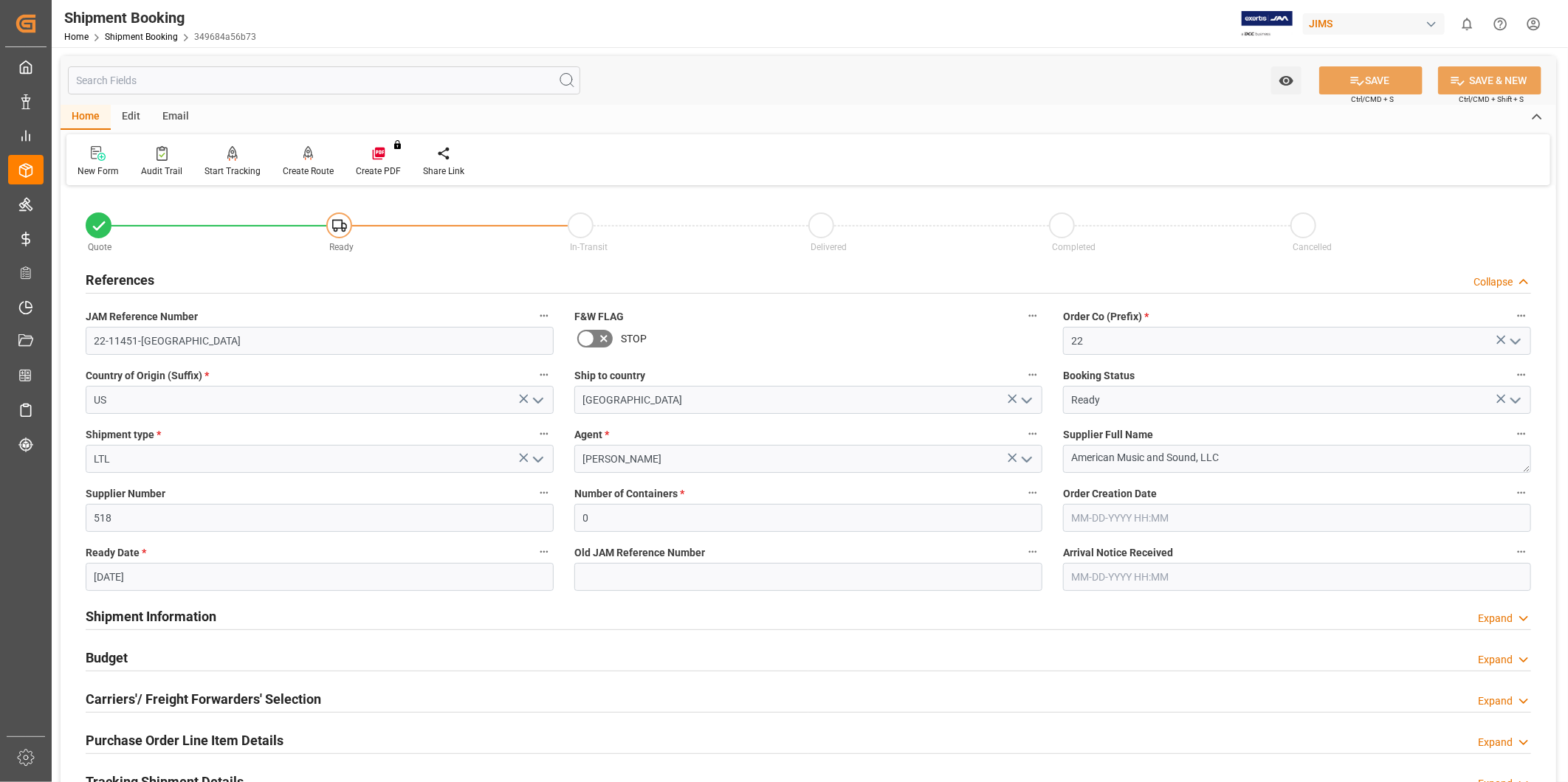
click at [277, 356] on div "JAM Reference Number 22-11451-US" at bounding box center [319, 331] width 488 height 59
click at [276, 349] on input "22-11451-US" at bounding box center [320, 340] width 468 height 28
